Goal: Check status: Check status

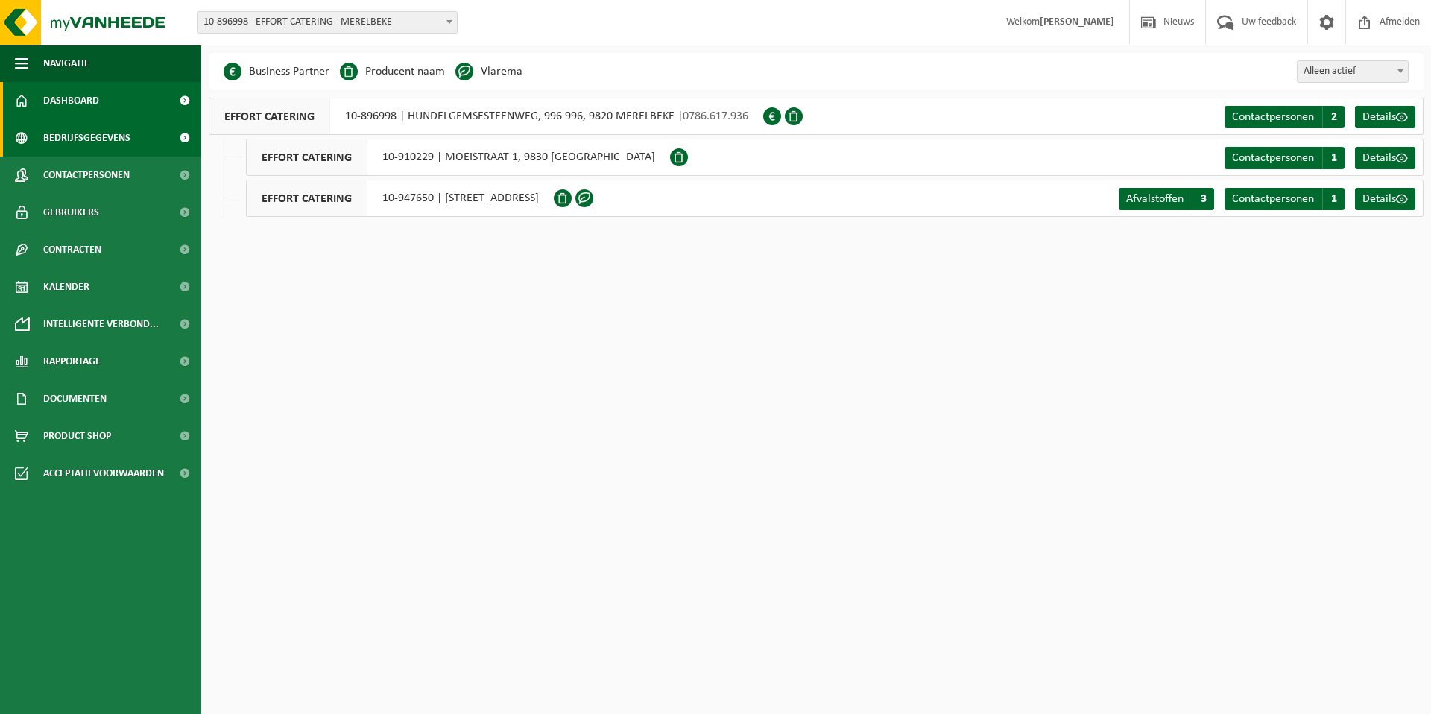
click at [103, 105] on link "Dashboard" at bounding box center [100, 100] width 201 height 37
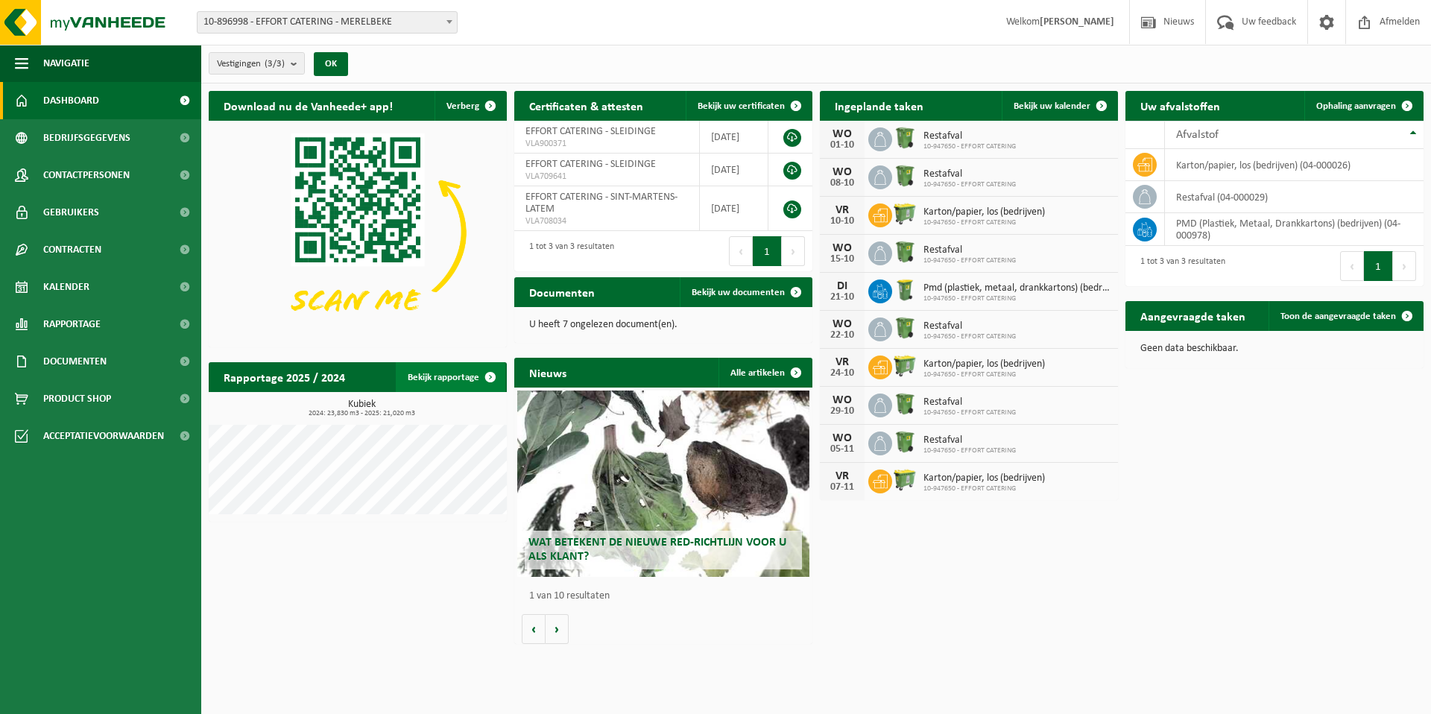
click at [483, 382] on span at bounding box center [491, 377] width 30 height 30
click at [465, 382] on link "Bekijk rapportage" at bounding box center [451, 377] width 110 height 30
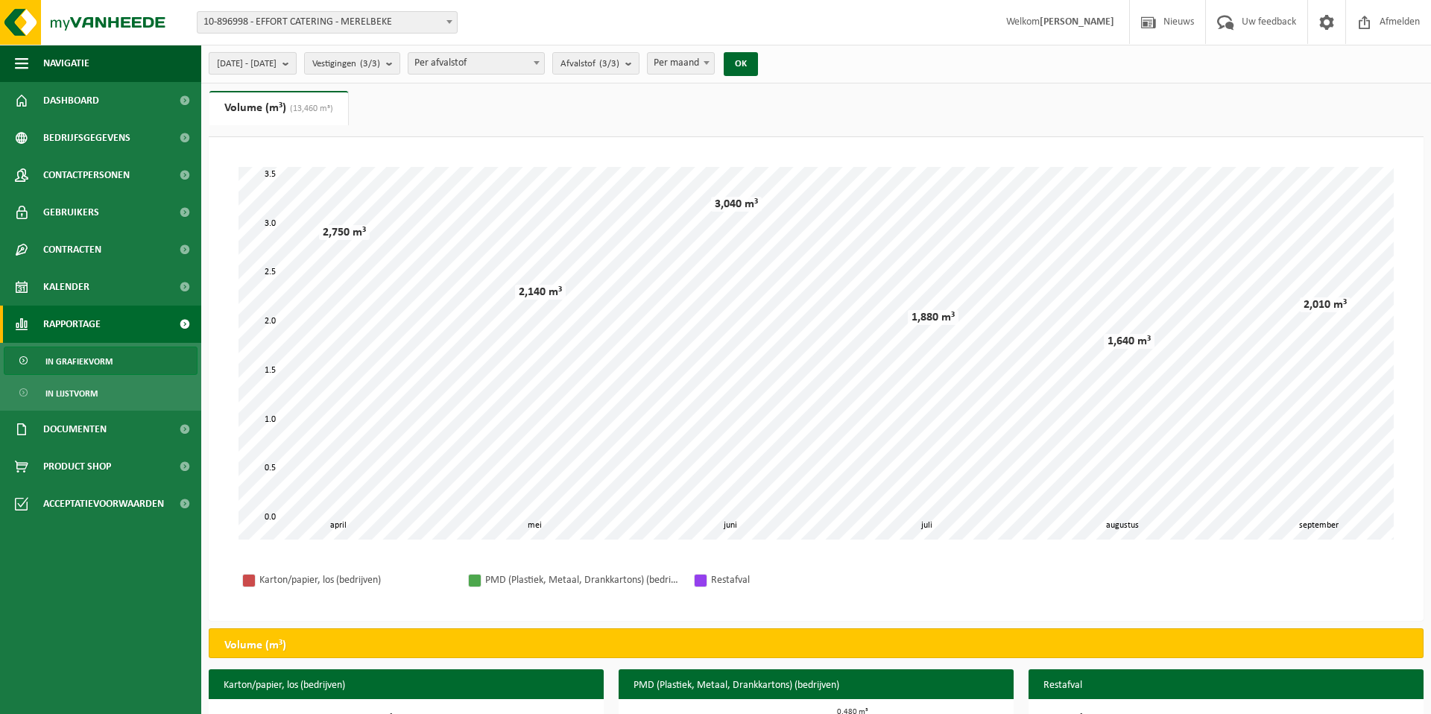
click at [253, 69] on span "[DATE] - [DATE]" at bounding box center [247, 64] width 60 height 22
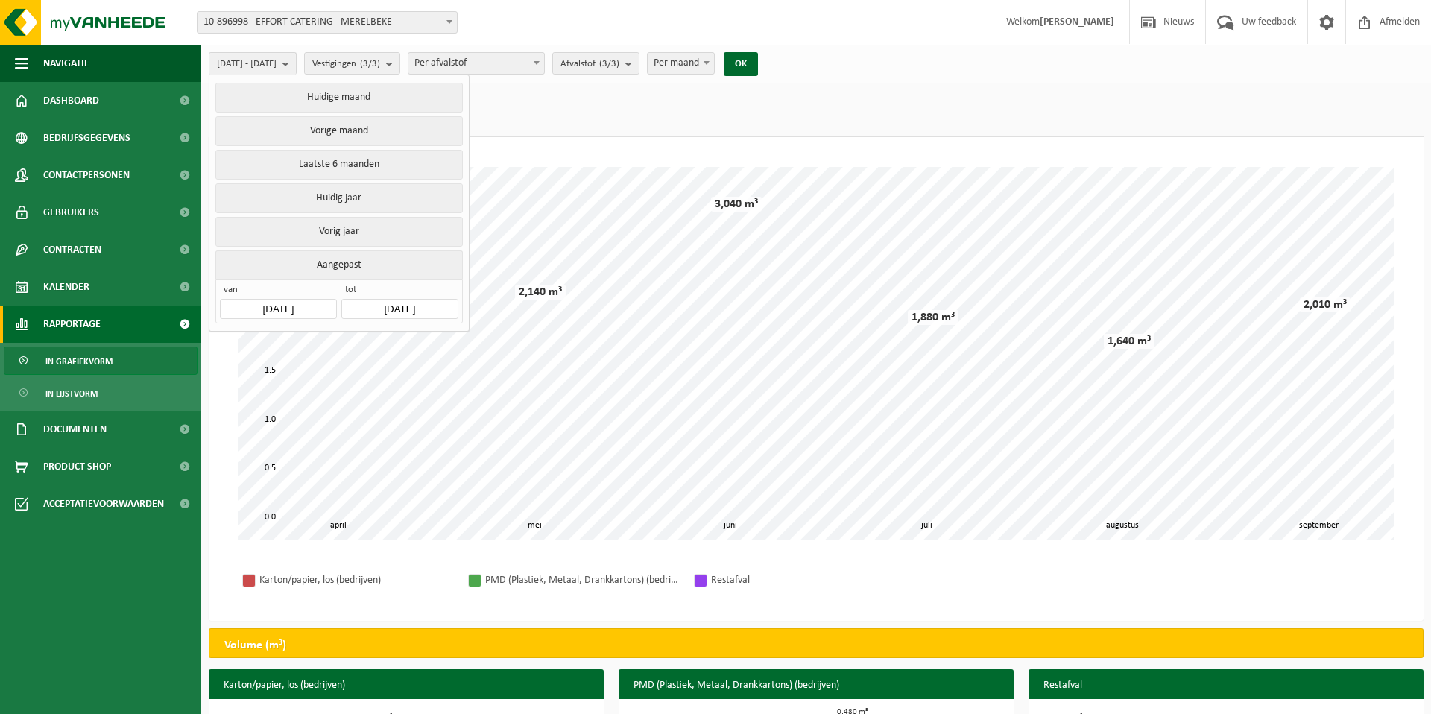
click at [300, 308] on input "[DATE]" at bounding box center [278, 309] width 116 height 20
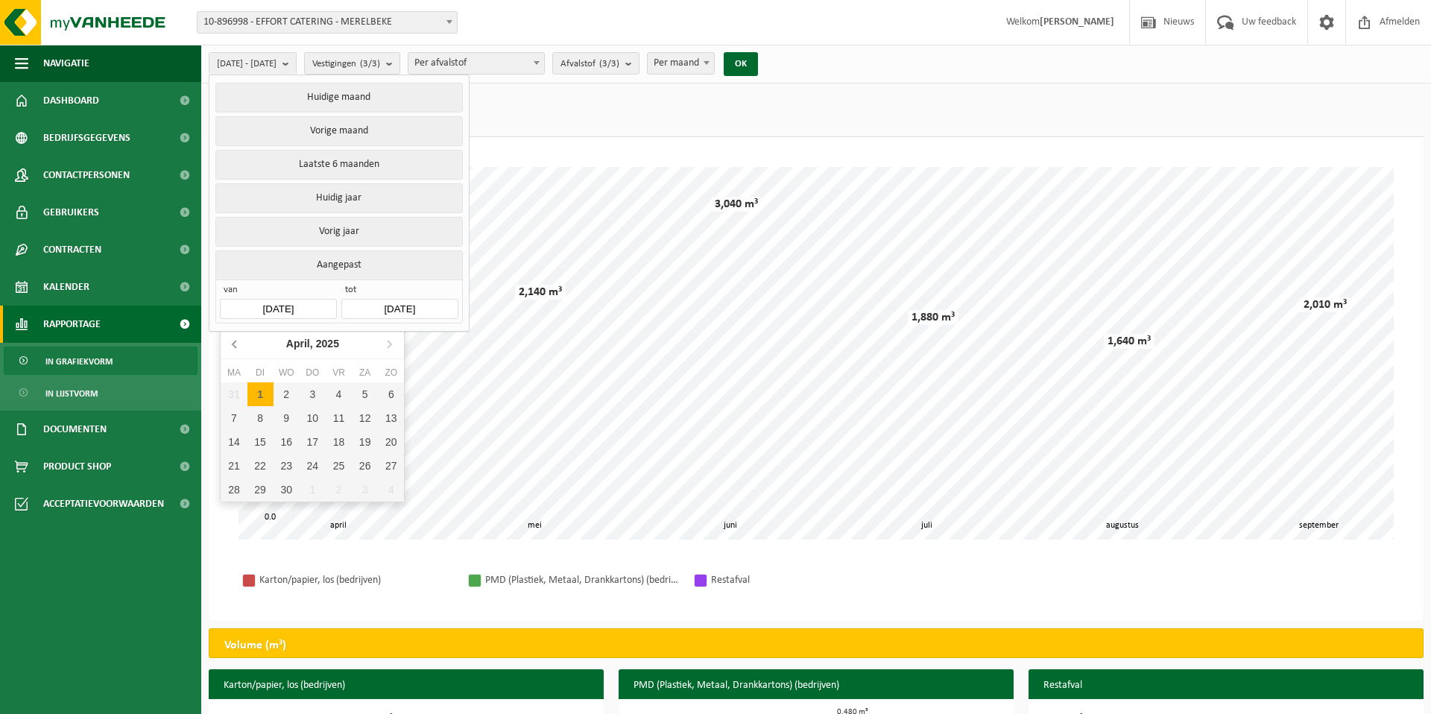
click at [232, 345] on icon at bounding box center [236, 344] width 24 height 24
click at [231, 344] on icon at bounding box center [236, 344] width 24 height 24
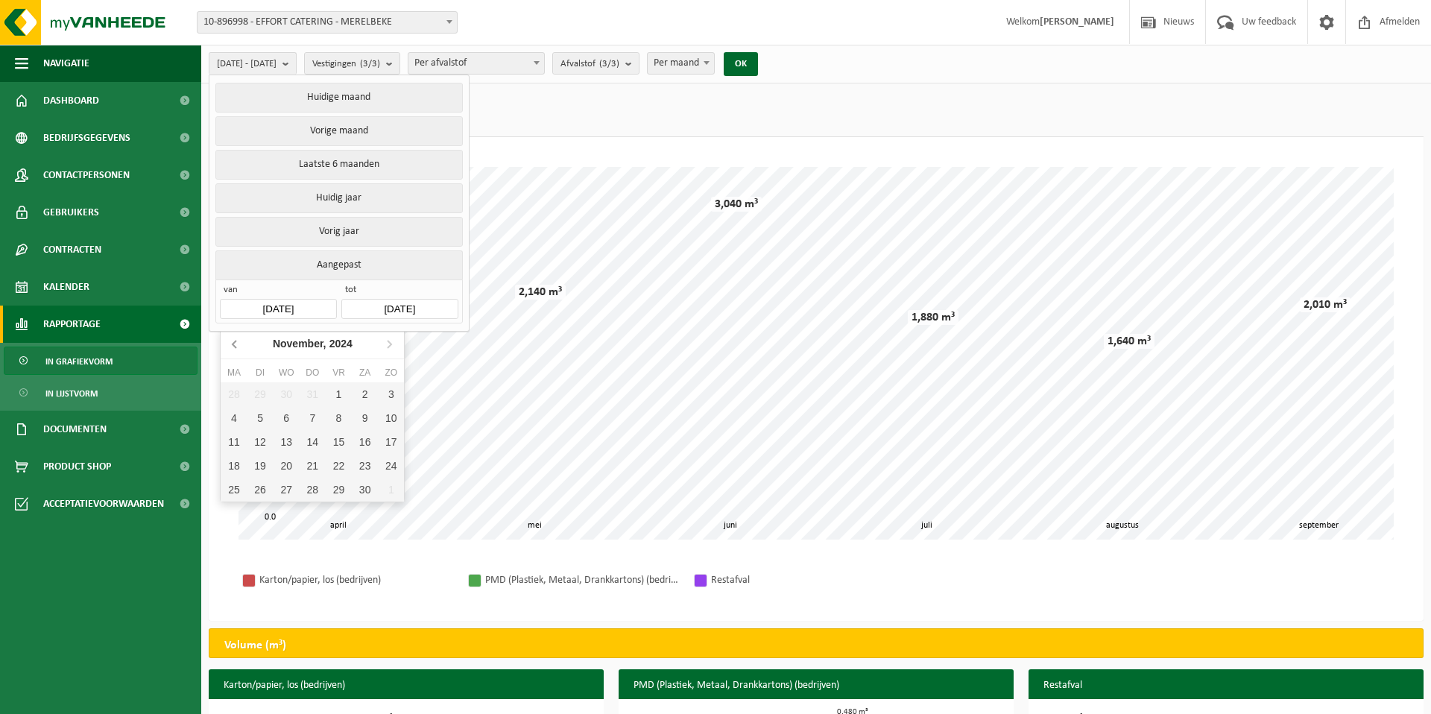
click at [231, 344] on icon at bounding box center [236, 344] width 24 height 24
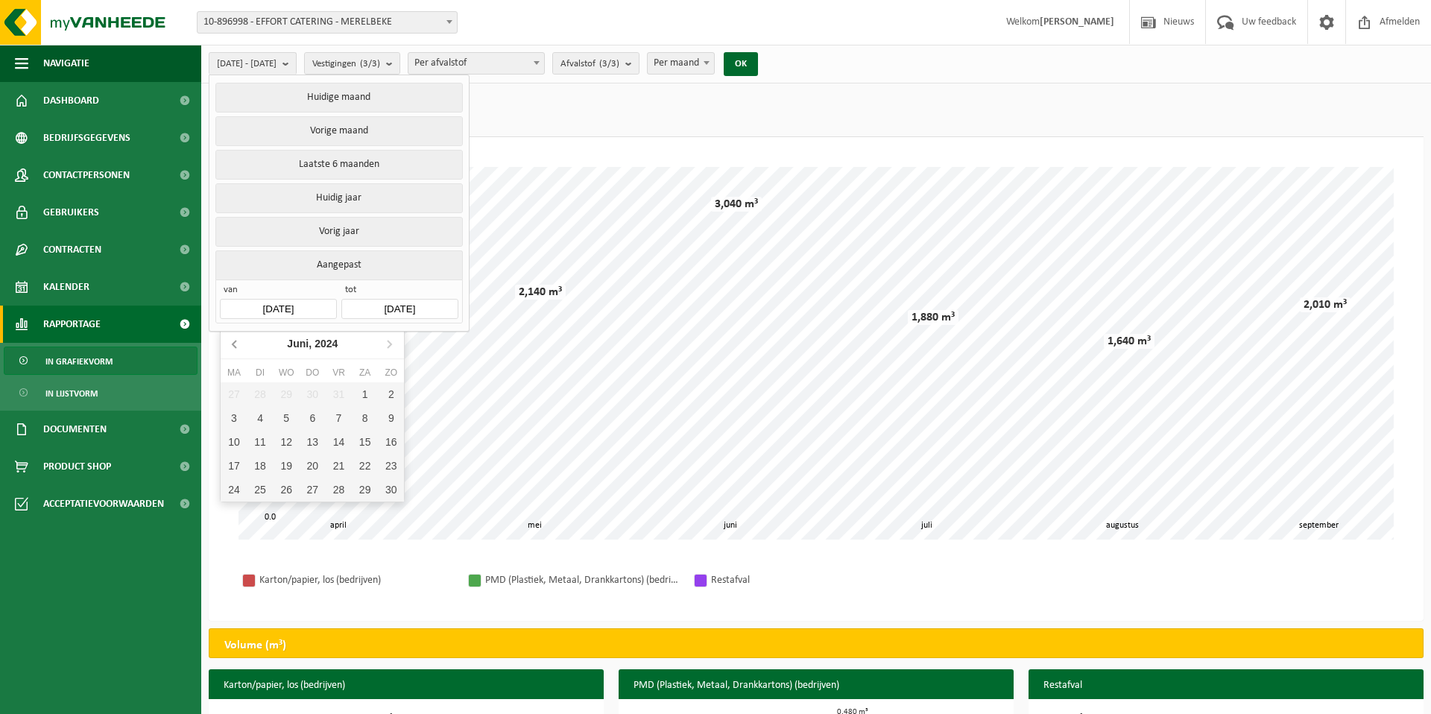
click at [231, 344] on icon at bounding box center [236, 344] width 24 height 24
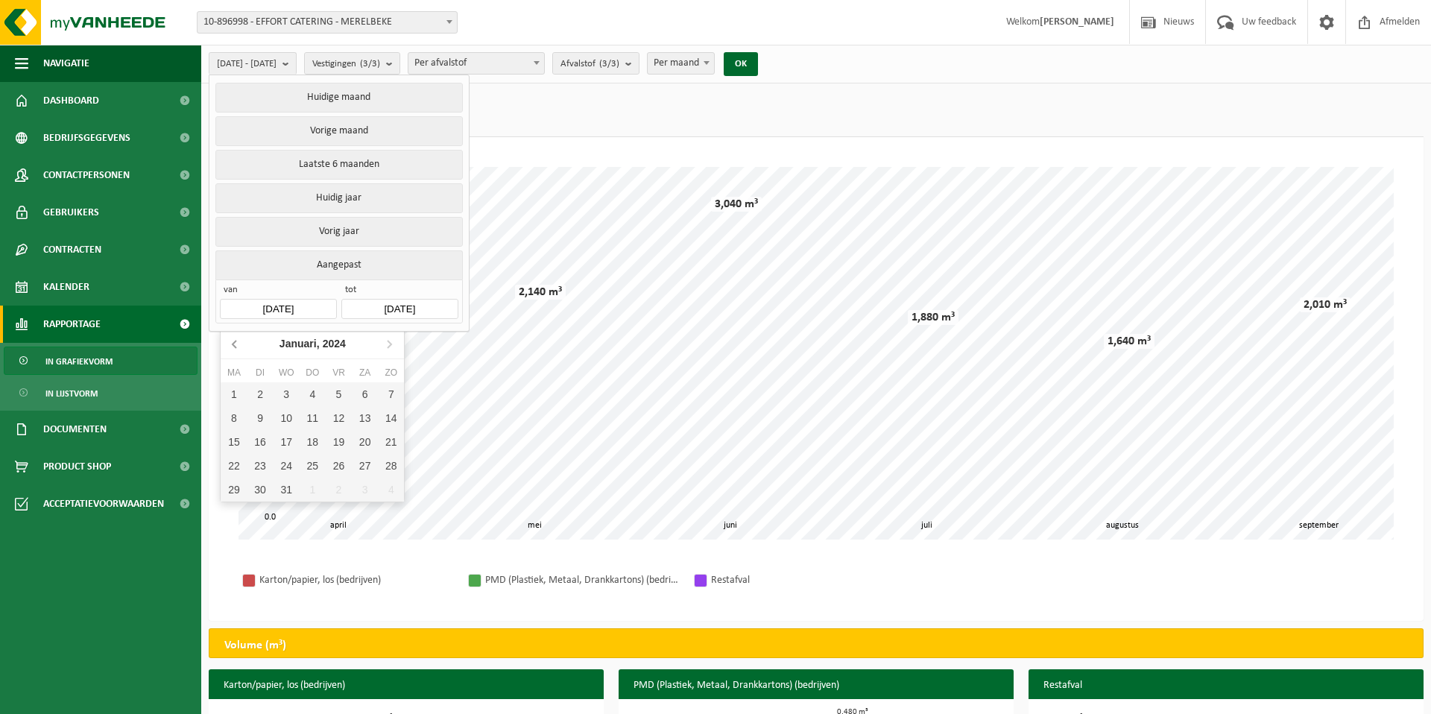
click at [231, 344] on icon at bounding box center [236, 344] width 24 height 24
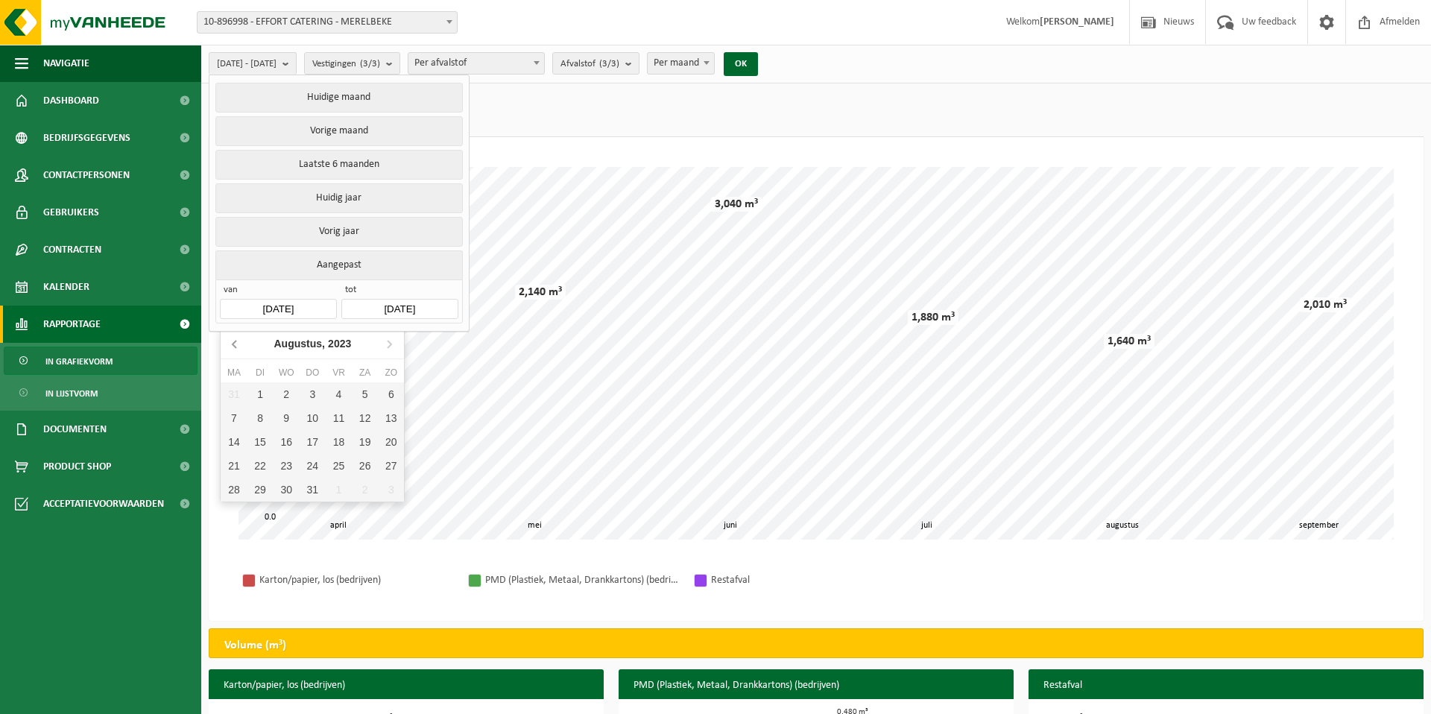
click at [231, 344] on icon at bounding box center [236, 344] width 24 height 24
click at [353, 392] on div "1" at bounding box center [365, 394] width 26 height 24
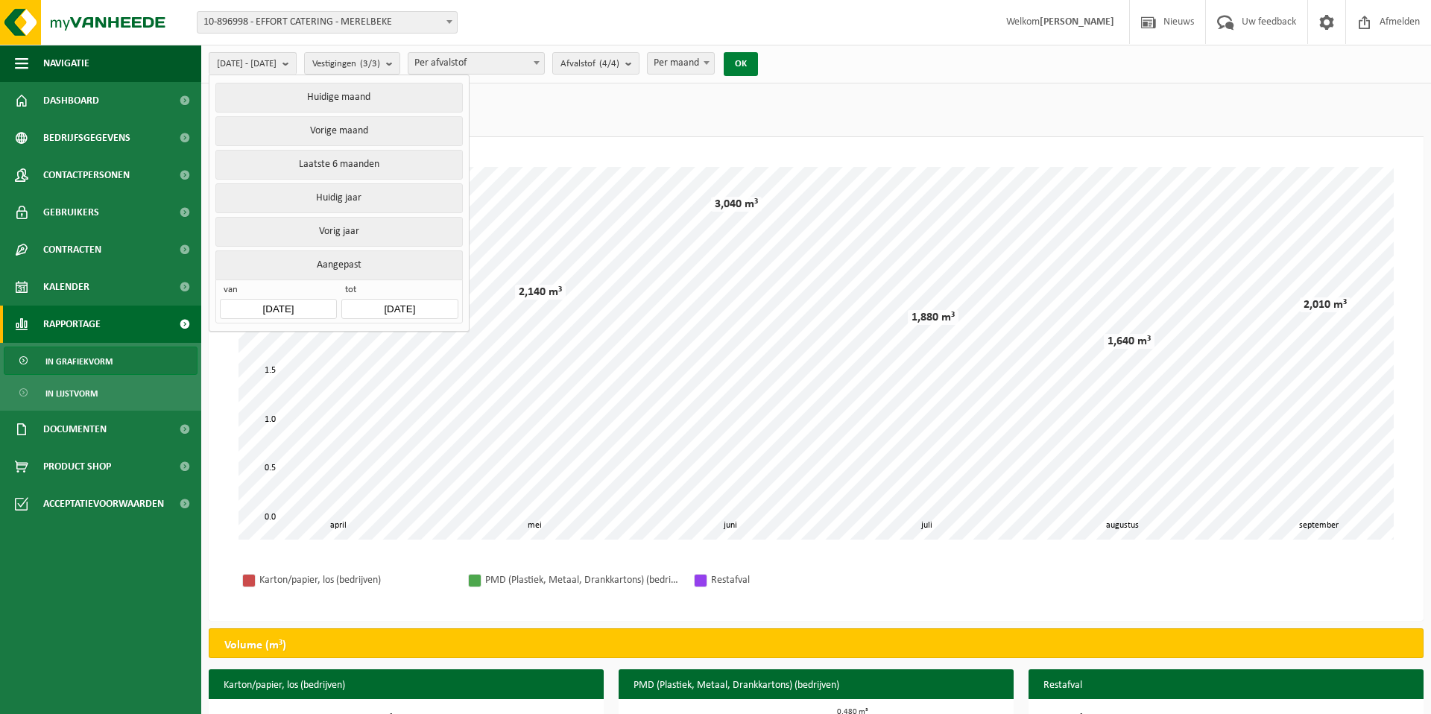
click at [758, 60] on button "OK" at bounding box center [741, 64] width 34 height 24
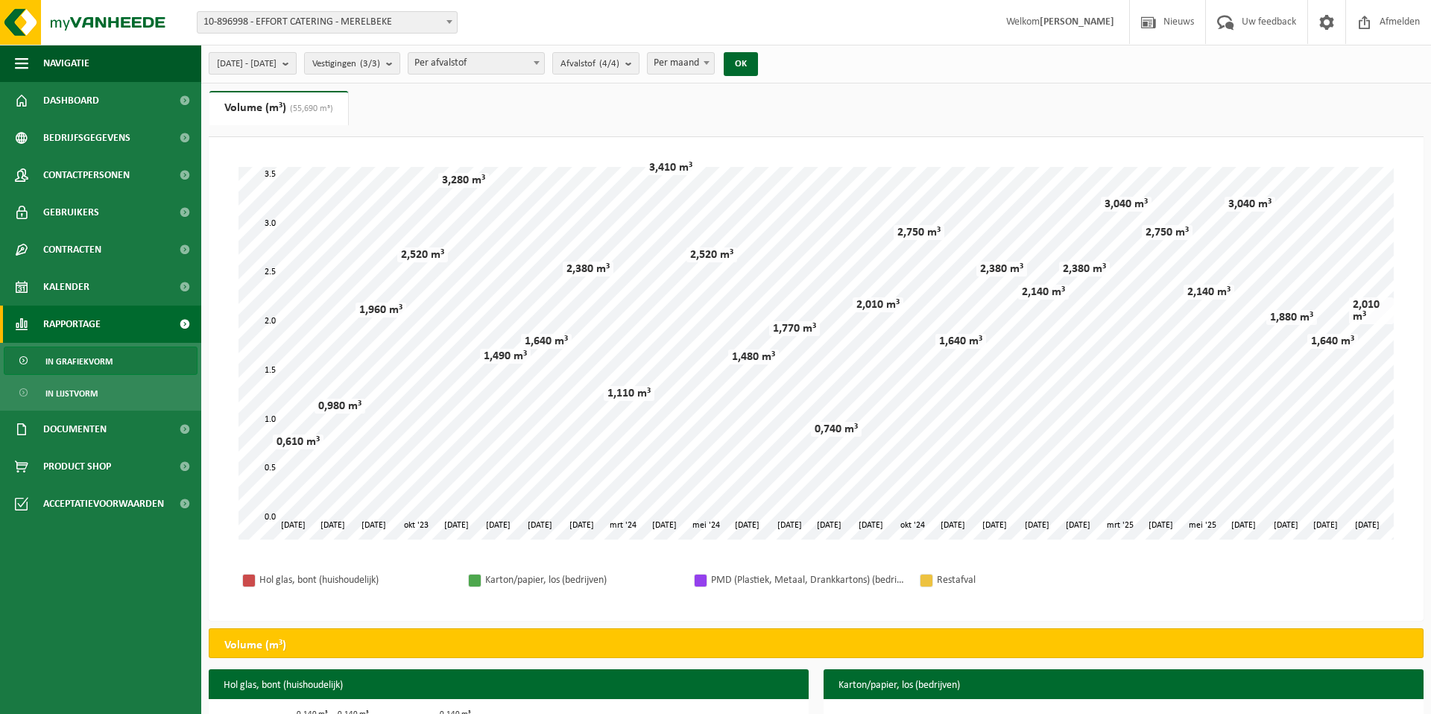
click at [274, 68] on span "2023-07-01 - 2025-09-29" at bounding box center [247, 64] width 60 height 22
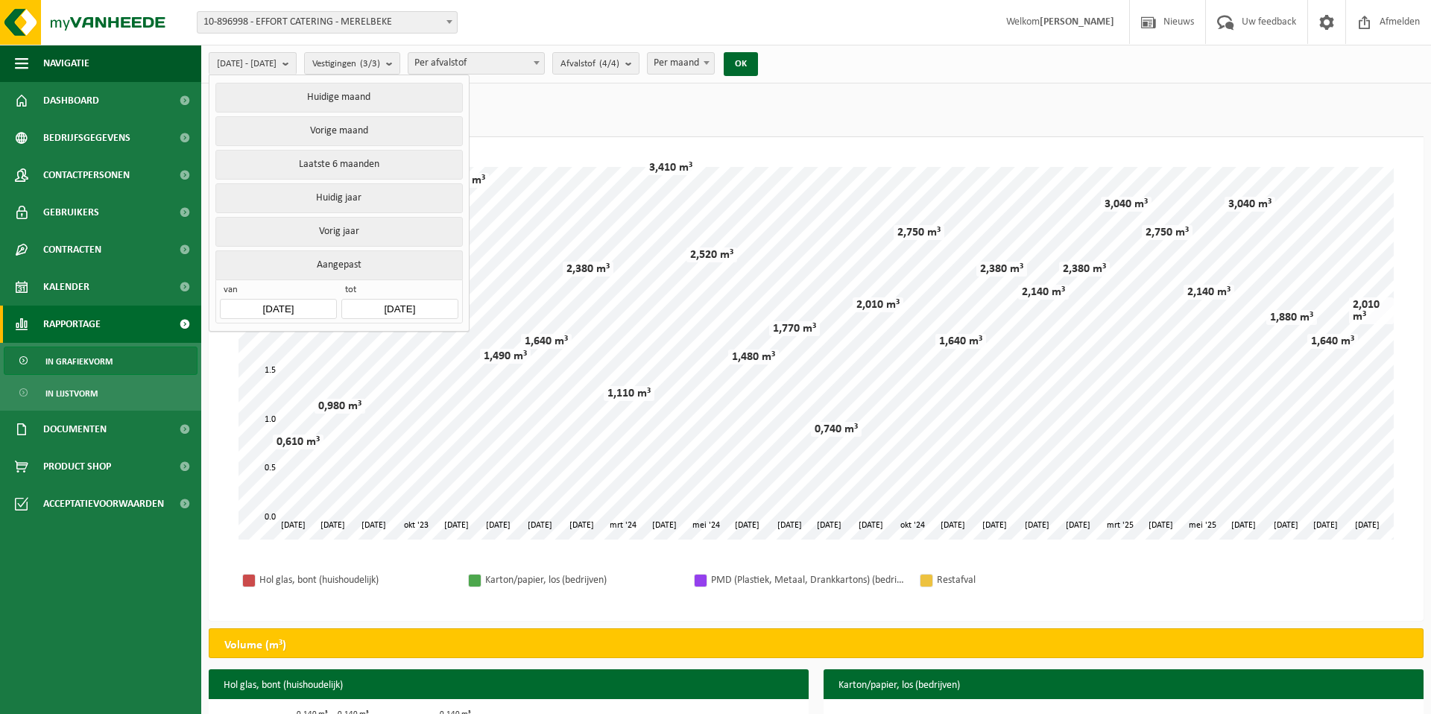
click at [300, 313] on input "2023-07-01" at bounding box center [278, 309] width 116 height 20
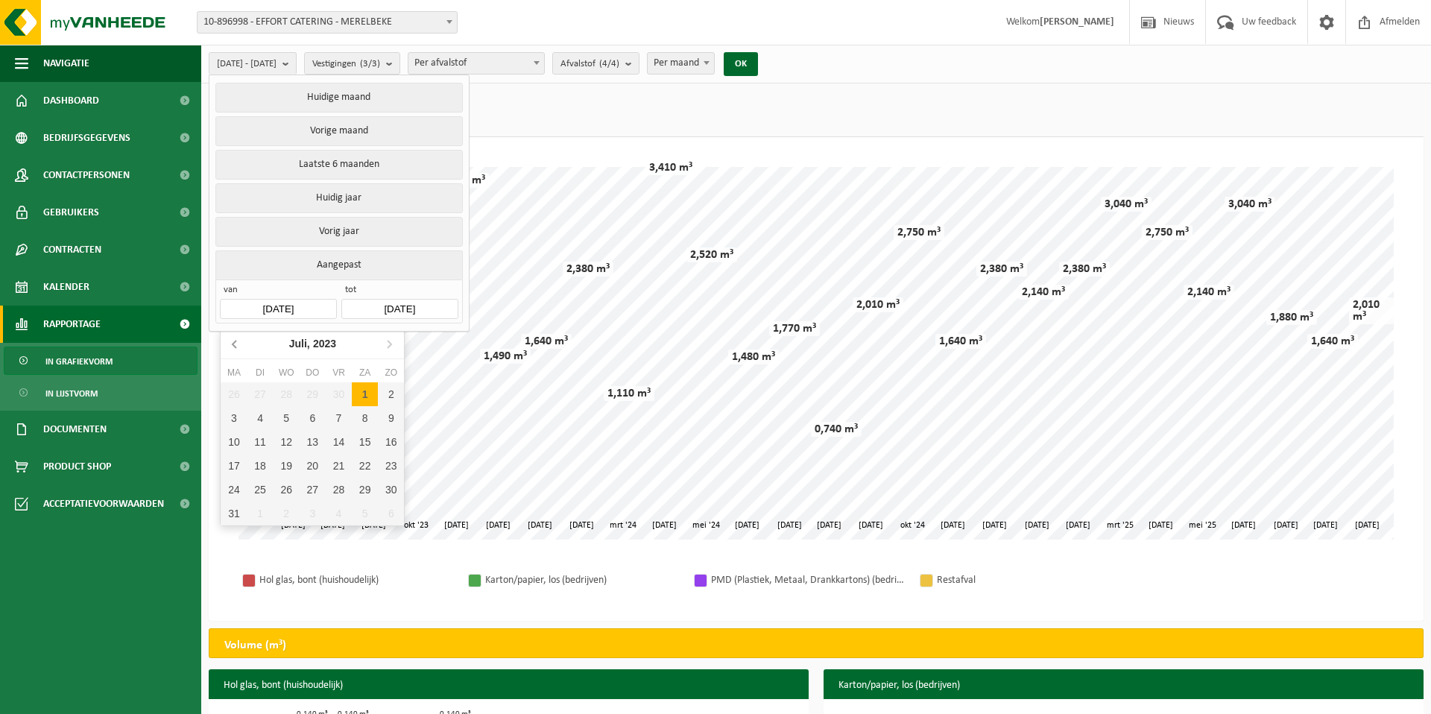
click at [230, 350] on icon at bounding box center [236, 344] width 24 height 24
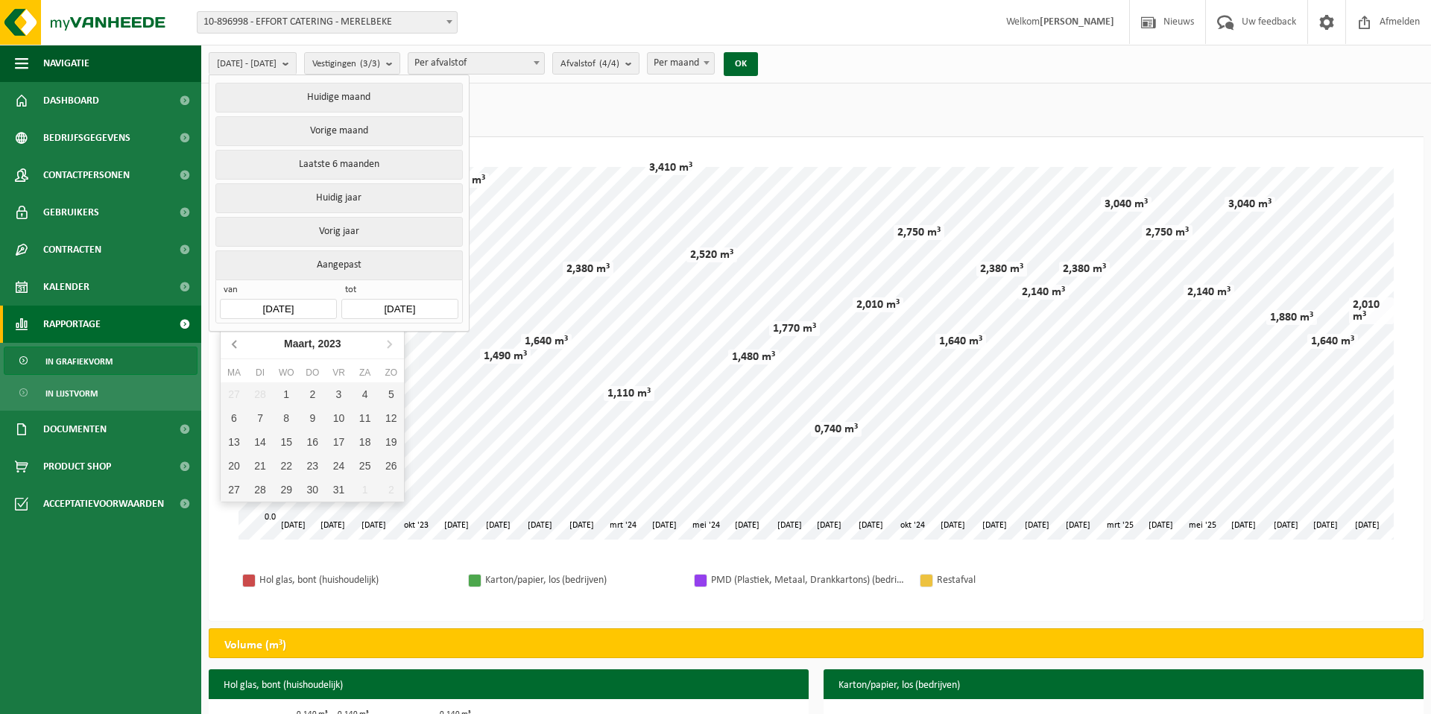
click at [230, 350] on icon at bounding box center [236, 344] width 24 height 24
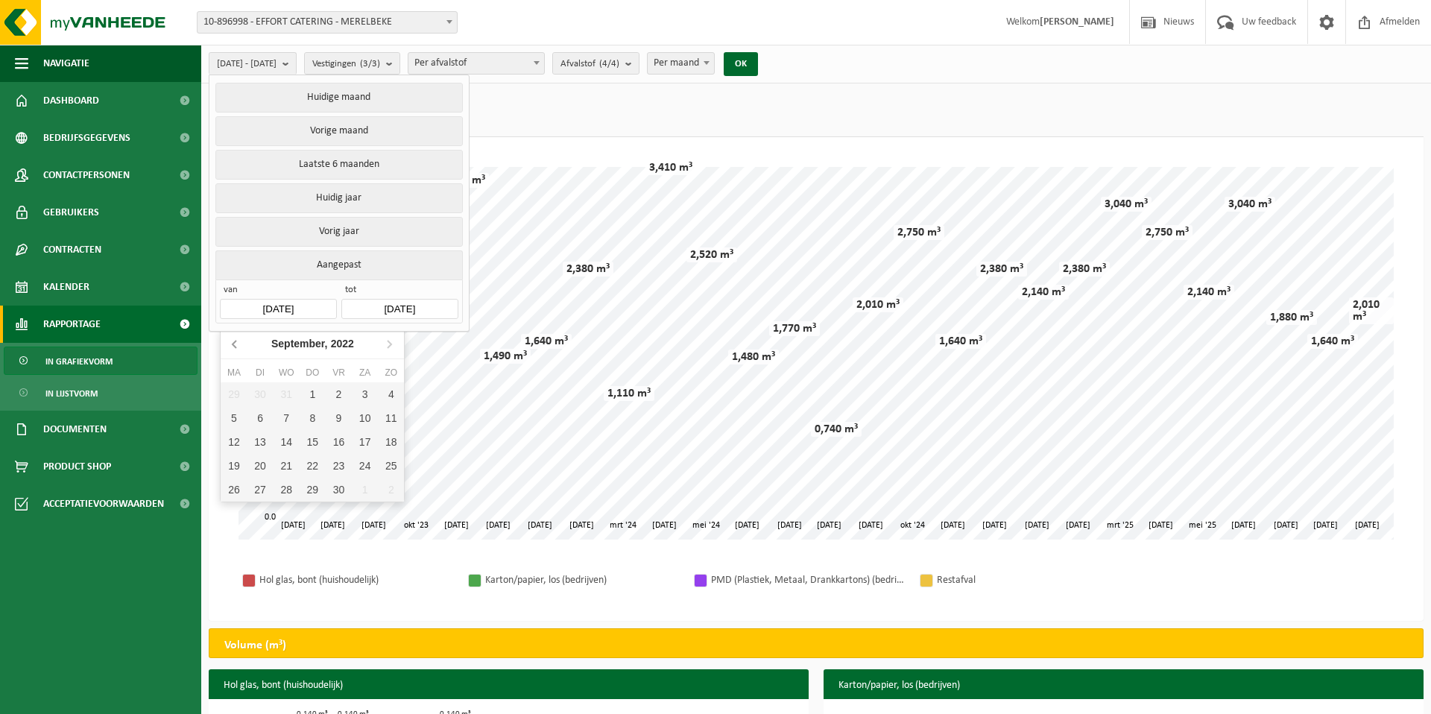
click at [230, 350] on icon at bounding box center [236, 344] width 24 height 24
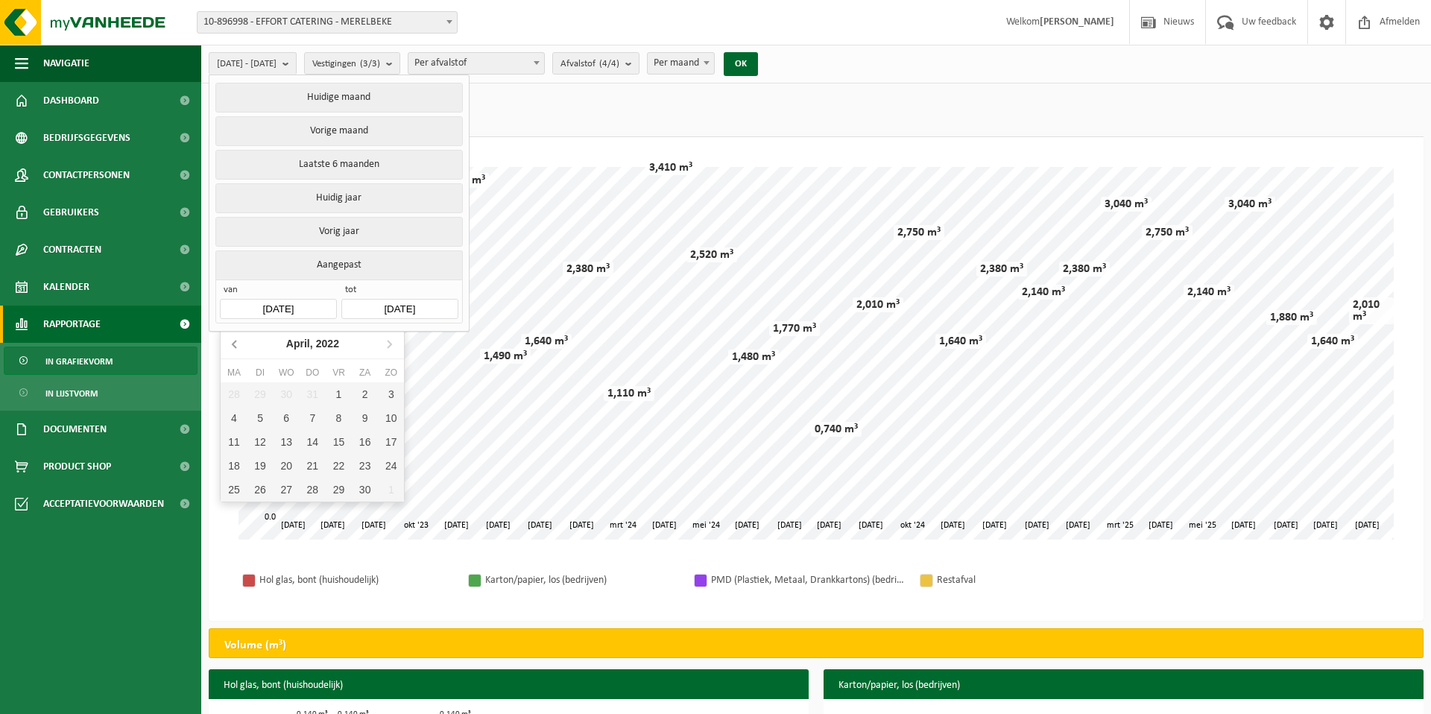
click at [232, 353] on icon at bounding box center [236, 344] width 24 height 24
click at [271, 395] on div "1" at bounding box center [260, 394] width 26 height 24
type input "2022-02-01"
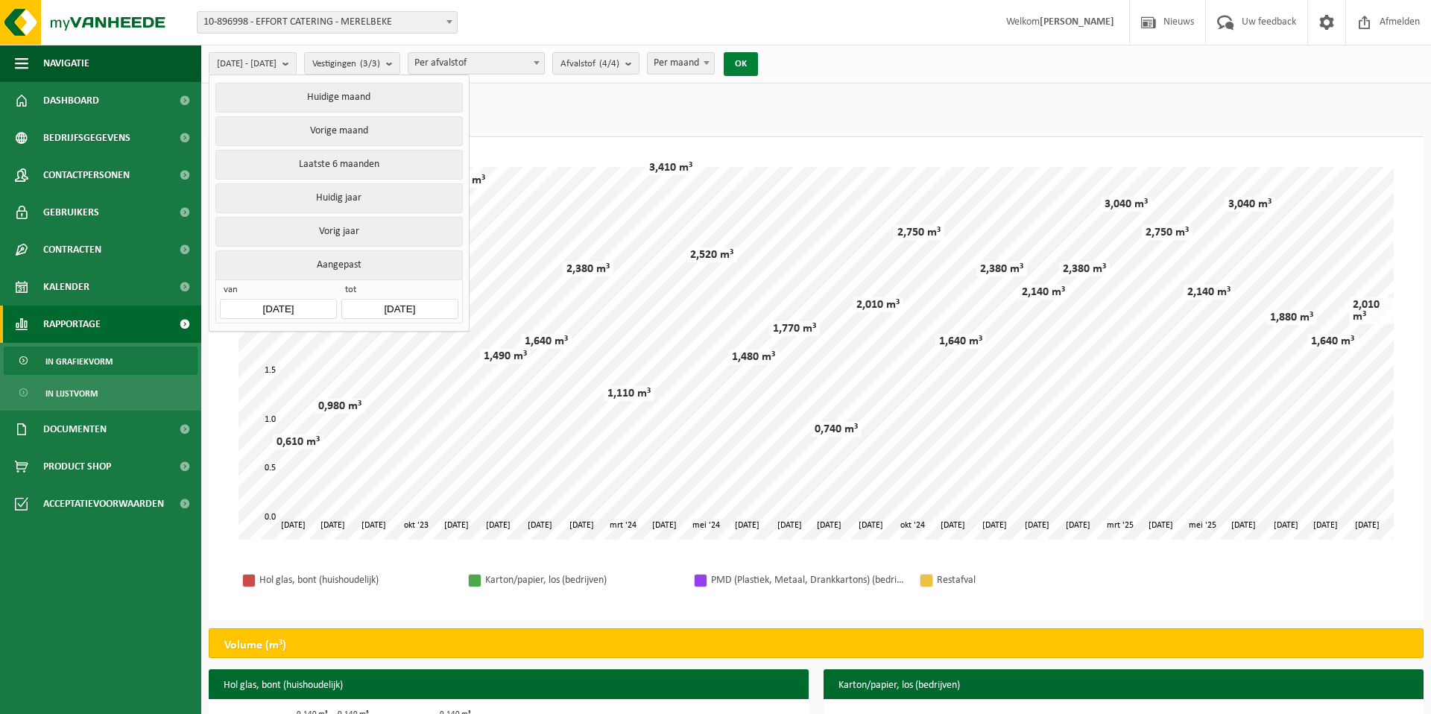
click at [758, 73] on button "OK" at bounding box center [741, 64] width 34 height 24
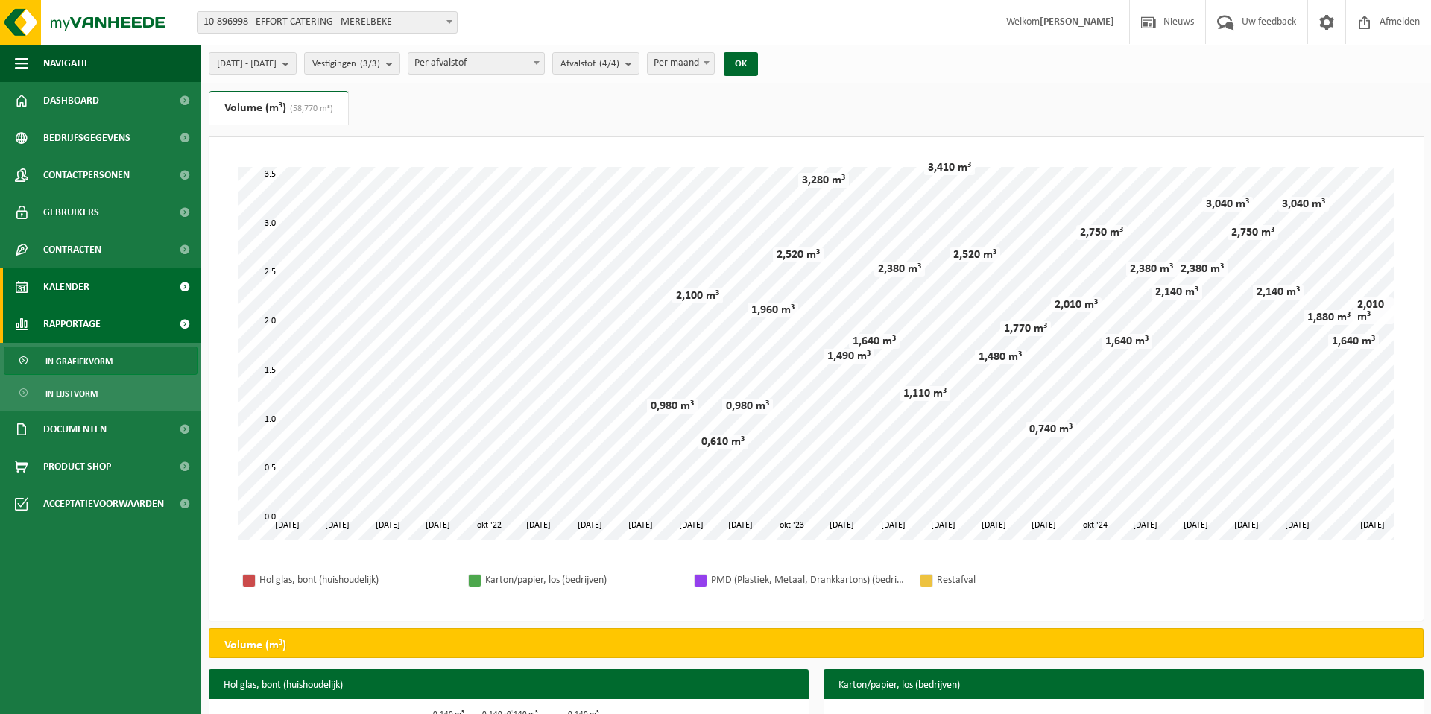
click at [75, 291] on span "Kalender" at bounding box center [66, 286] width 46 height 37
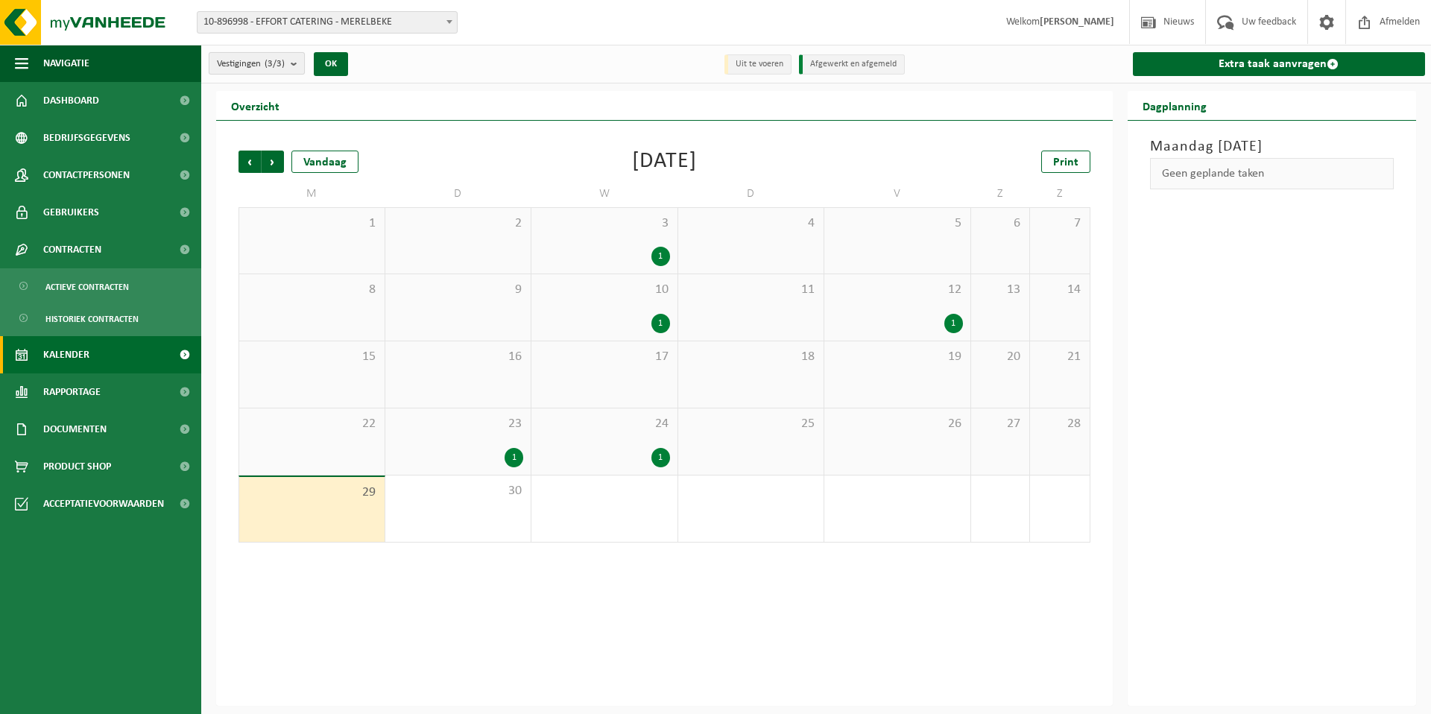
click at [283, 72] on span "Vestigingen (3/3)" at bounding box center [251, 64] width 68 height 22
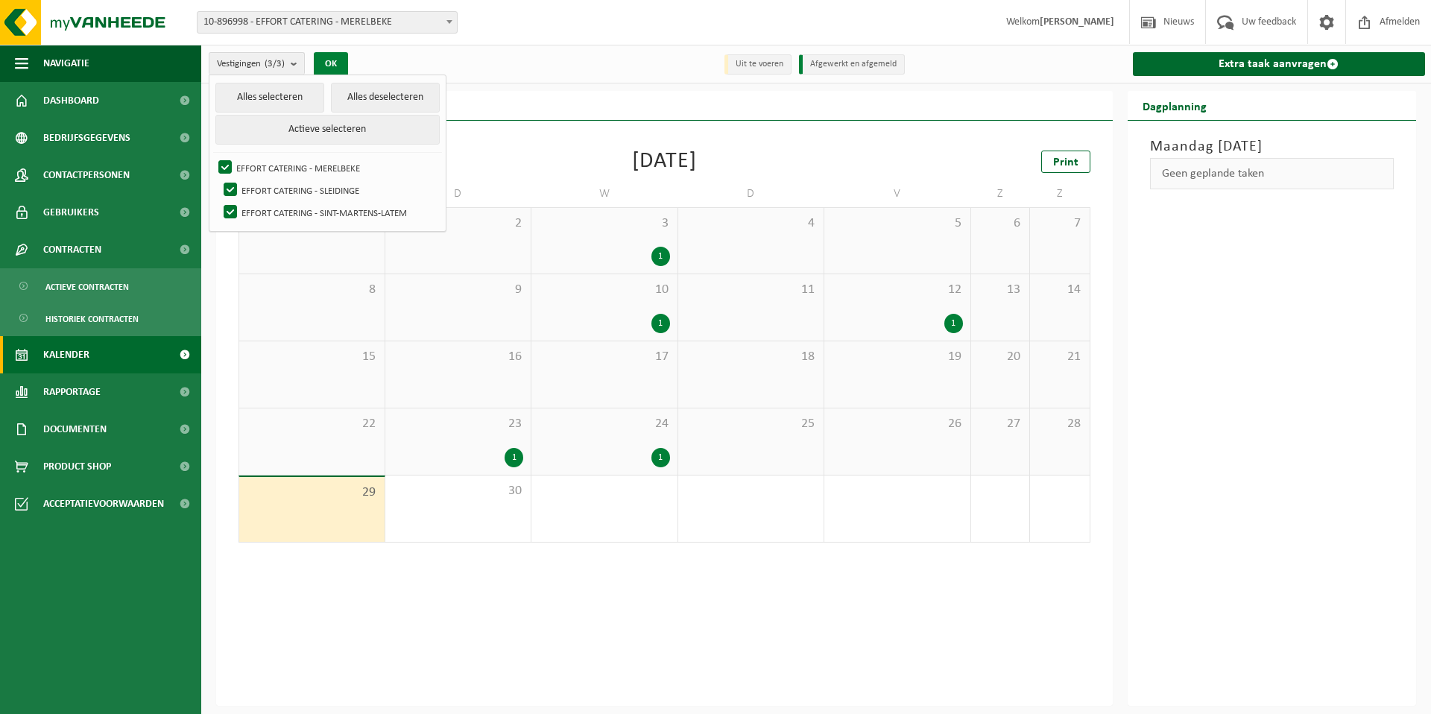
click at [321, 60] on button "OK" at bounding box center [331, 64] width 34 height 24
